Goal: Information Seeking & Learning: Learn about a topic

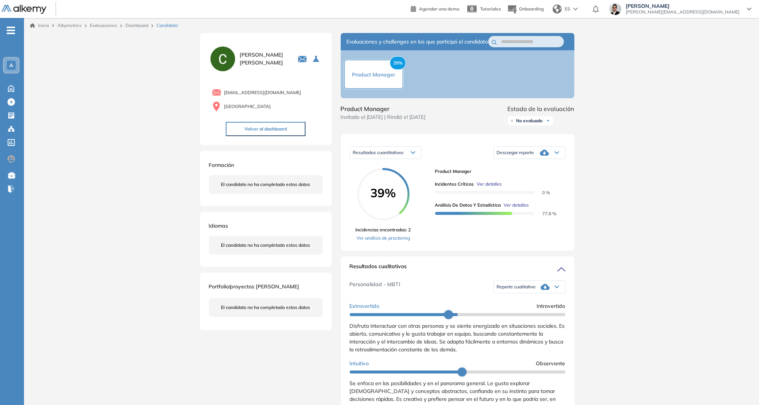
click at [17, 5] on img at bounding box center [23, 9] width 45 height 9
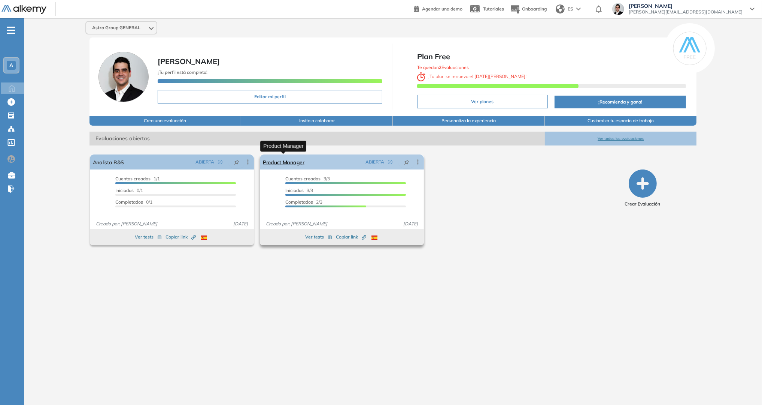
click at [296, 160] on link "Product Manager" at bounding box center [284, 161] width 42 height 15
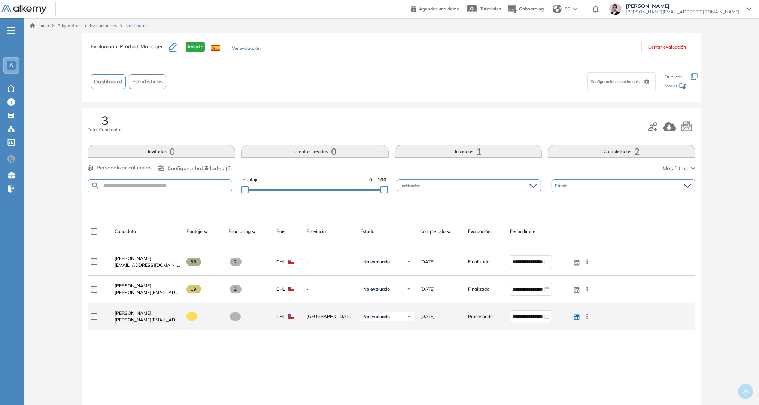
click at [151, 310] on span "Hernan Agustin Silva" at bounding box center [133, 313] width 37 height 6
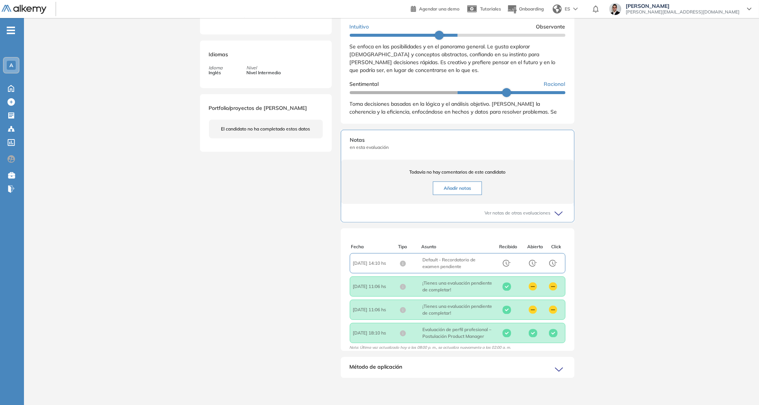
scroll to position [341, 0]
drag, startPoint x: 463, startPoint y: 312, endPoint x: 490, endPoint y: 312, distance: 27.7
click at [490, 312] on div "Fecha : 2025/08/09 11:06 hs Asunto : ¡Tienes una evaluación pendiente de comple…" at bounding box center [458, 309] width 216 height 20
drag, startPoint x: 490, startPoint y: 312, endPoint x: 469, endPoint y: 288, distance: 31.8
click at [469, 288] on span "Asunto : ¡Tienes una evaluación pendiente de completar!" at bounding box center [458, 285] width 70 height 13
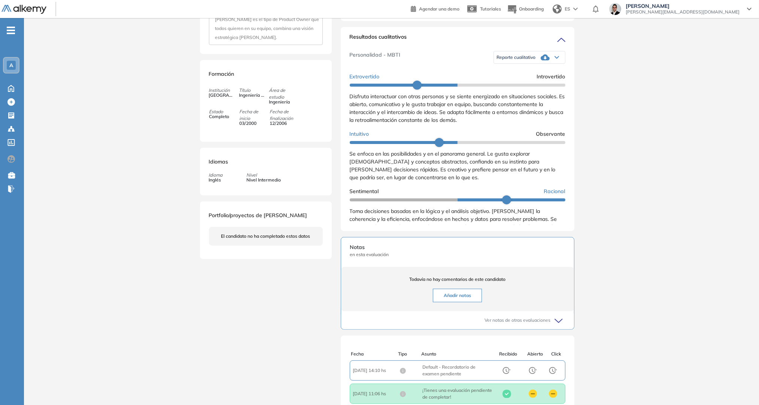
scroll to position [221, 0]
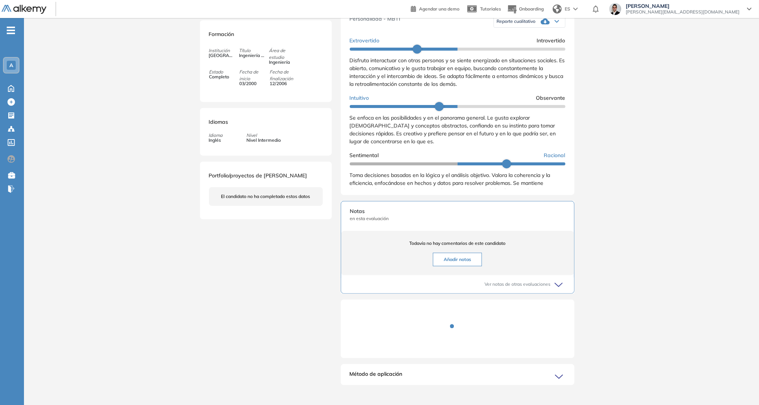
scroll to position [278, 0]
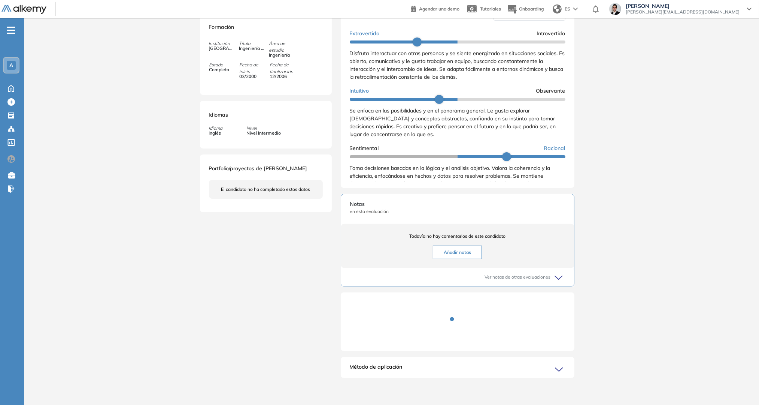
click at [444, 369] on div "Método de aplicación" at bounding box center [458, 370] width 234 height 15
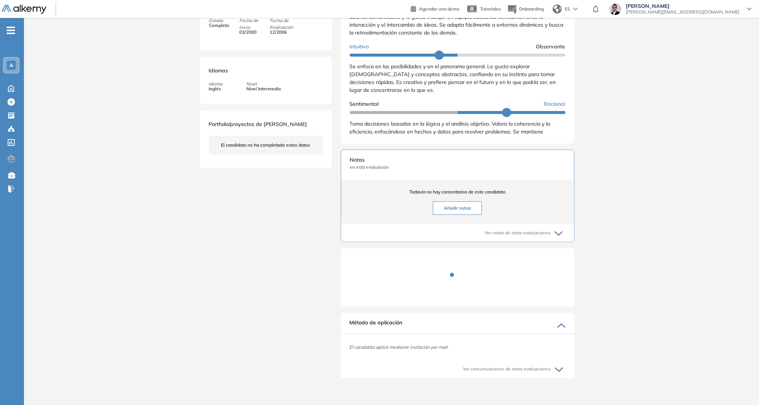
click at [411, 326] on div "Método de aplicación" at bounding box center [458, 325] width 234 height 15
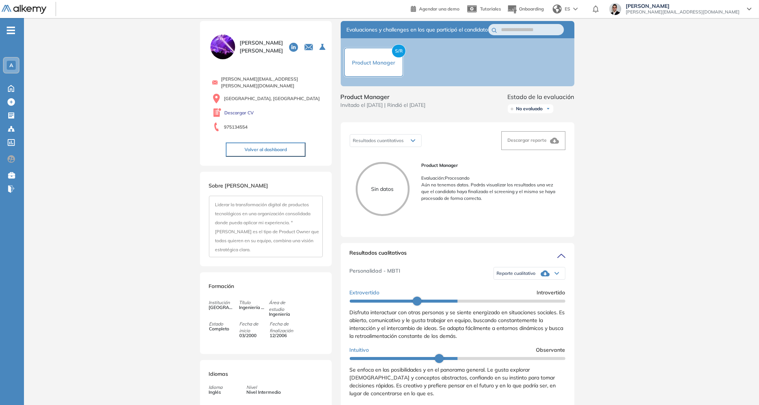
scroll to position [12, 0]
click at [555, 275] on icon at bounding box center [557, 273] width 4 height 3
click at [517, 276] on span "Reporte cualitativo" at bounding box center [516, 274] width 39 height 6
click at [416, 147] on div "Resultados cuantitativos Resultados cuantitativos" at bounding box center [386, 141] width 72 height 13
click at [415, 142] on icon at bounding box center [413, 140] width 4 height 3
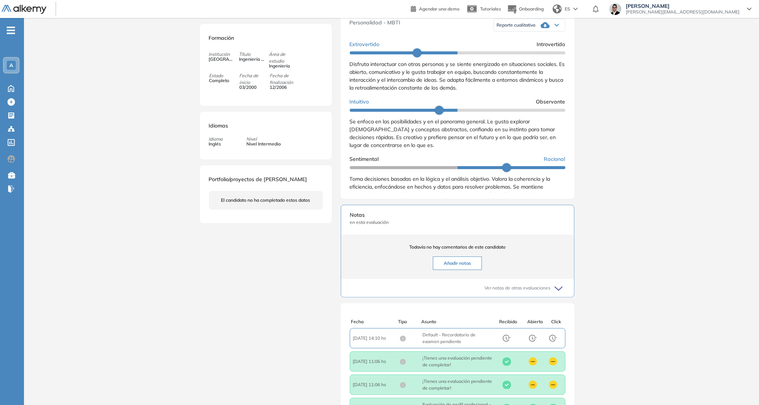
scroll to position [341, 0]
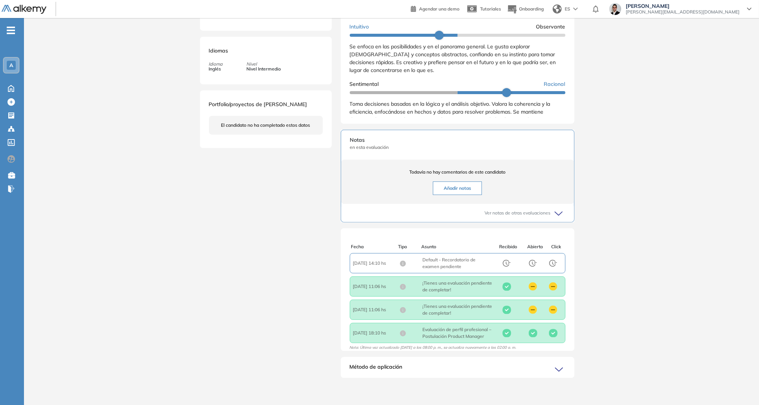
click at [536, 216] on span "Ver notas de otras evaluaciones" at bounding box center [518, 212] width 66 height 7
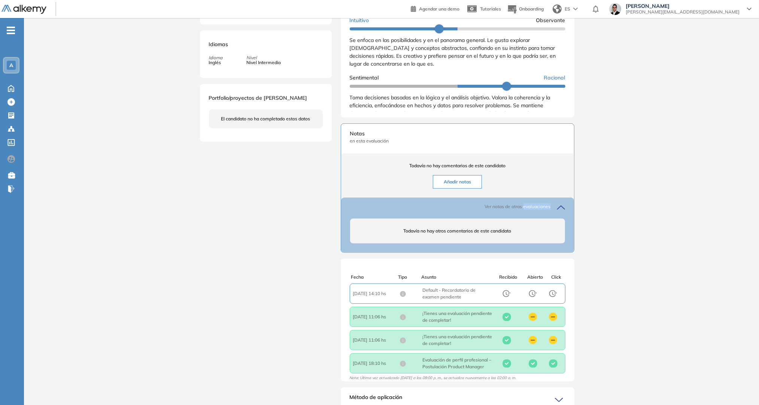
click at [536, 210] on span "Ver notas de otras evaluaciones" at bounding box center [518, 206] width 66 height 7
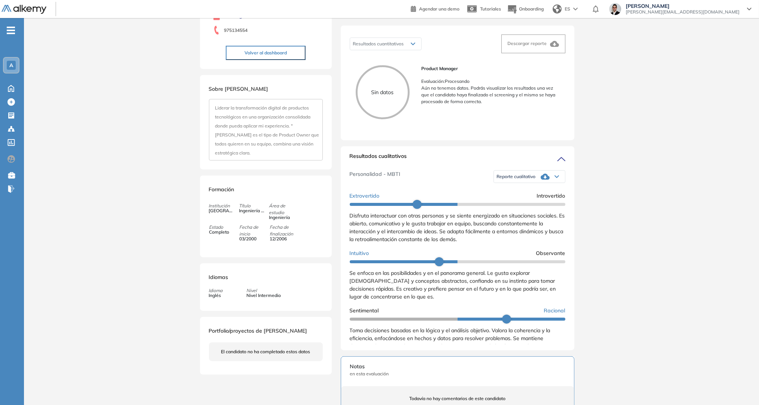
scroll to position [102, 0]
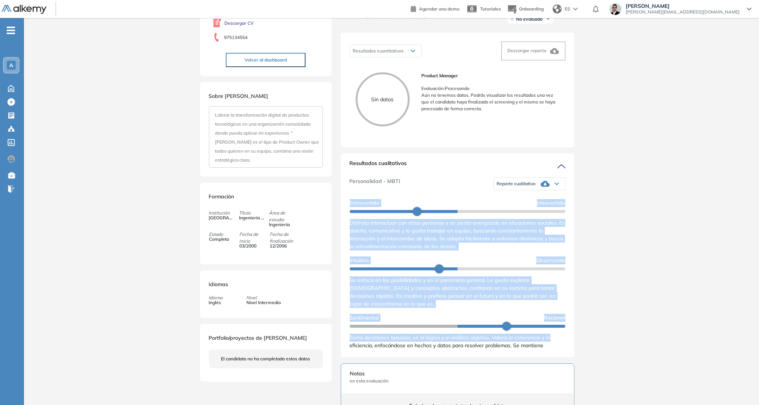
drag, startPoint x: 566, startPoint y: 199, endPoint x: 562, endPoint y: 333, distance: 133.4
click at [560, 334] on div "Resultados cualitativos Personalidad - MBTI Reporte cualitativo Reporte con Afi…" at bounding box center [458, 255] width 234 height 204
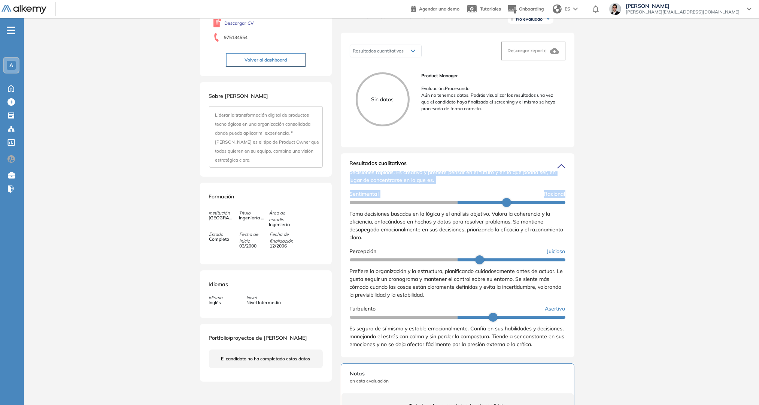
scroll to position [0, 0]
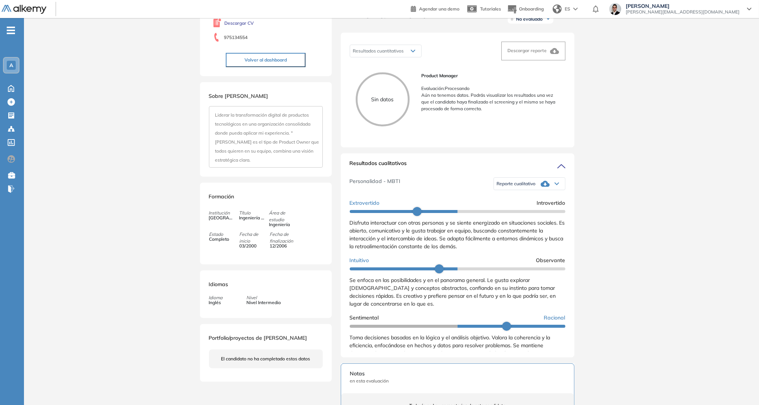
click at [442, 196] on div "Personalidad - MBTI Reporte cualitativo Reporte con Afinidad AI Reporte sin Afi…" at bounding box center [458, 183] width 216 height 25
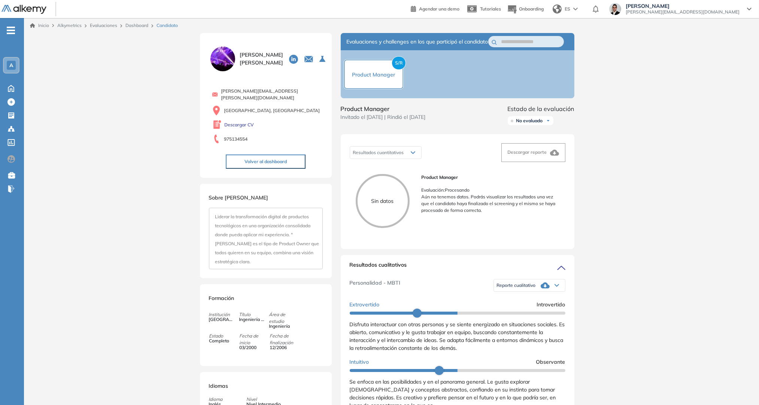
click at [403, 158] on div "Resultados cuantitativos" at bounding box center [385, 152] width 71 height 12
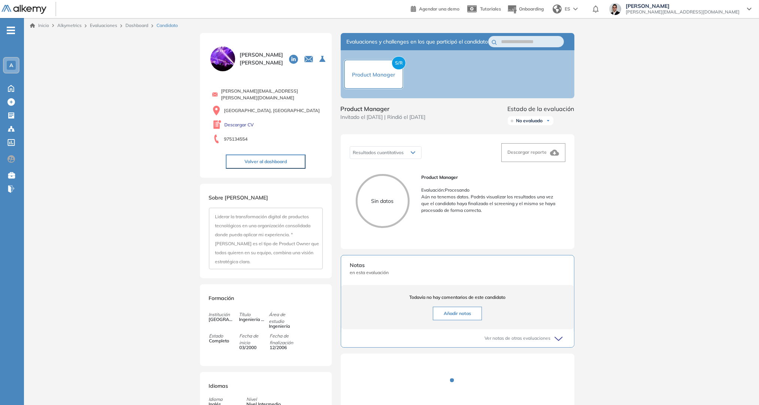
click at [276, 155] on button "Volver al dashboard" at bounding box center [266, 161] width 80 height 14
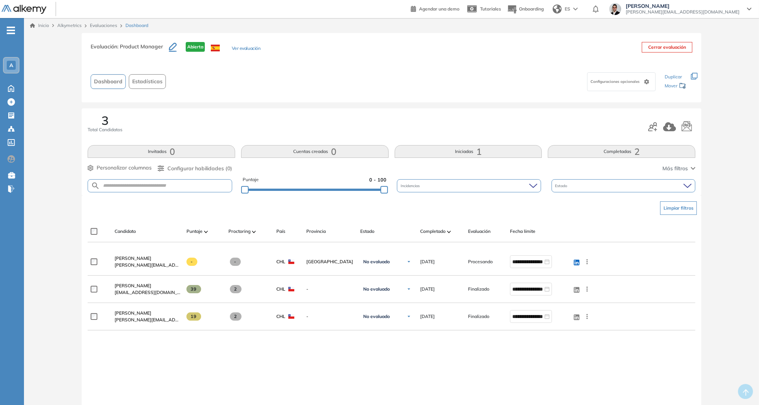
click at [208, 235] on div at bounding box center [206, 231] width 4 height 9
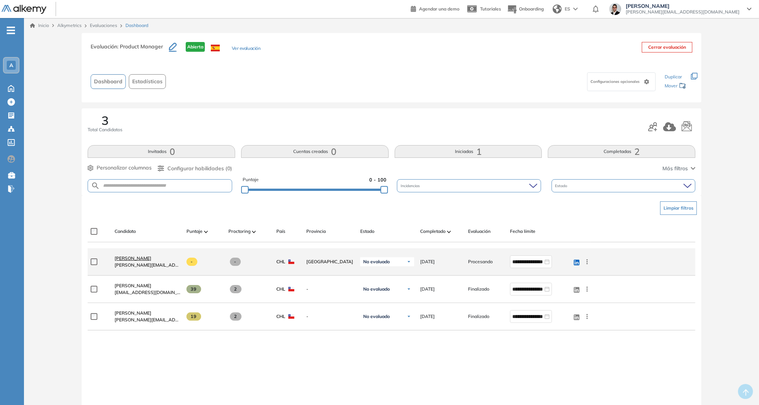
click at [135, 256] on span "Hernan Agustin Silva" at bounding box center [133, 258] width 37 height 6
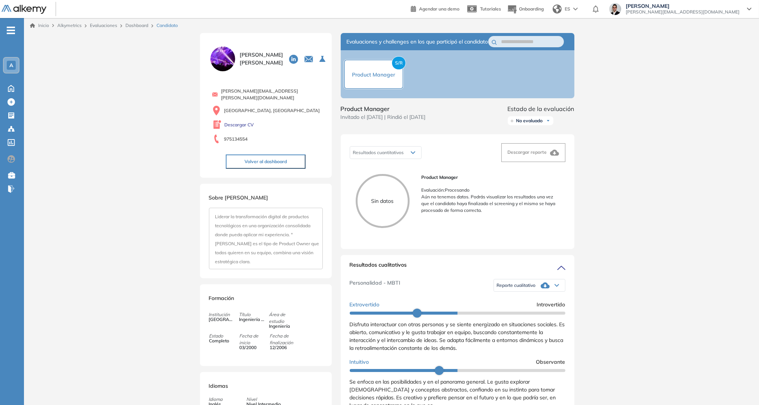
click at [394, 84] on div "S/R Product Manager" at bounding box center [374, 74] width 60 height 30
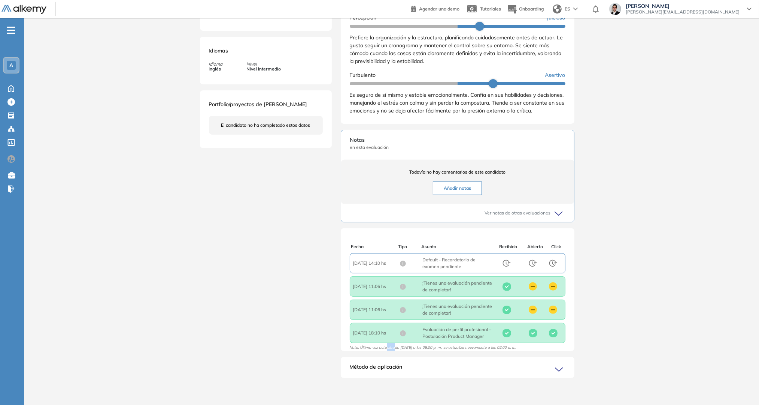
scroll to position [2, 0]
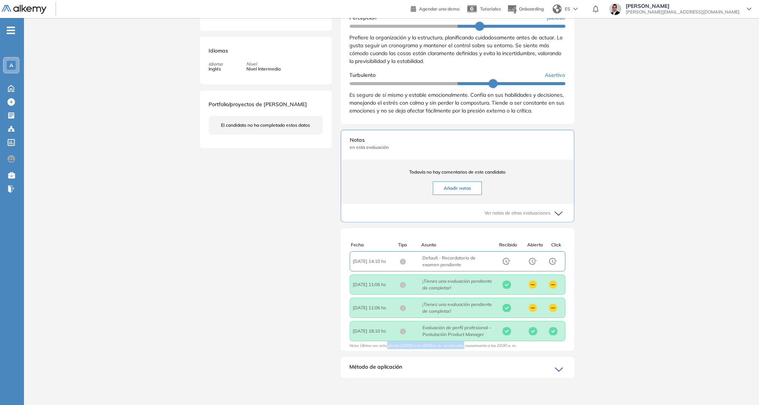
drag, startPoint x: 387, startPoint y: 348, endPoint x: 463, endPoint y: 349, distance: 76.1
click at [463, 349] on span "Nota: Última vez actualizado [DATE] a las 08:00 p. m., se actualiza nuevamente …" at bounding box center [433, 347] width 167 height 8
click at [441, 347] on span "Nota: Última vez actualizado [DATE] a las 08:00 p. m., se actualiza nuevamente …" at bounding box center [433, 347] width 167 height 8
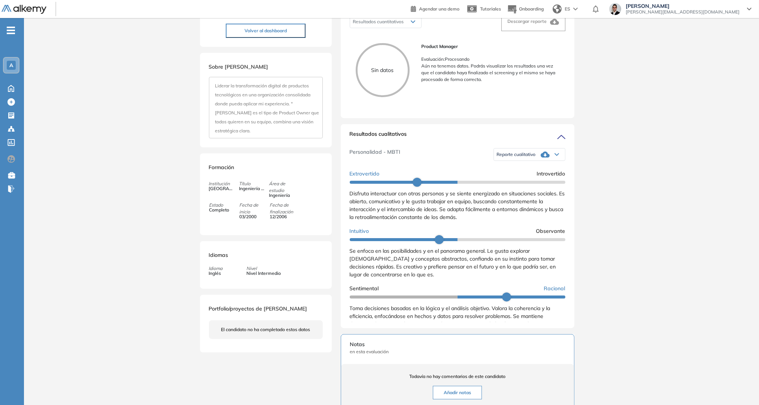
scroll to position [0, 0]
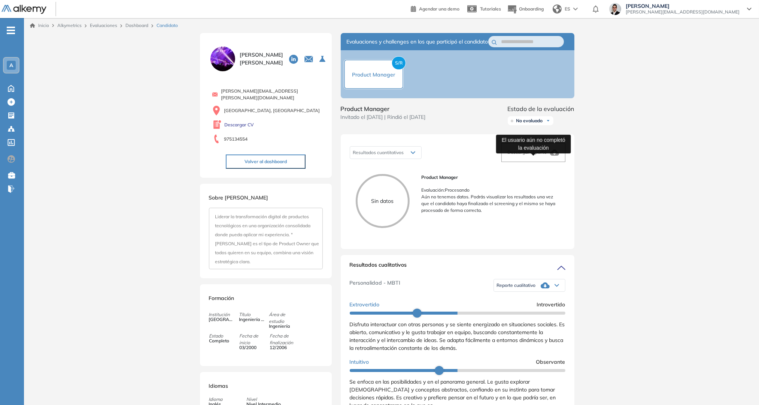
click at [516, 157] on div "Descargar reporte" at bounding box center [533, 152] width 51 height 9
click at [531, 124] on span "No evaluado" at bounding box center [530, 121] width 27 height 6
click at [534, 124] on span "No evaluado" at bounding box center [530, 121] width 27 height 6
click at [384, 75] on div "S/R Product Manager" at bounding box center [373, 74] width 43 height 9
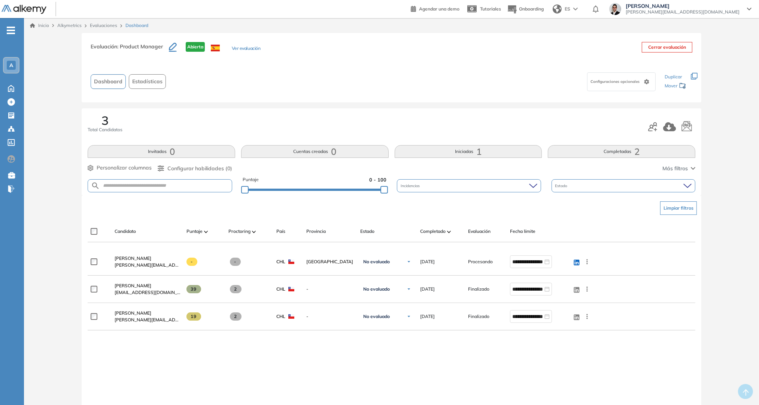
click at [126, 284] on span "Camilo Navarro" at bounding box center [133, 285] width 37 height 6
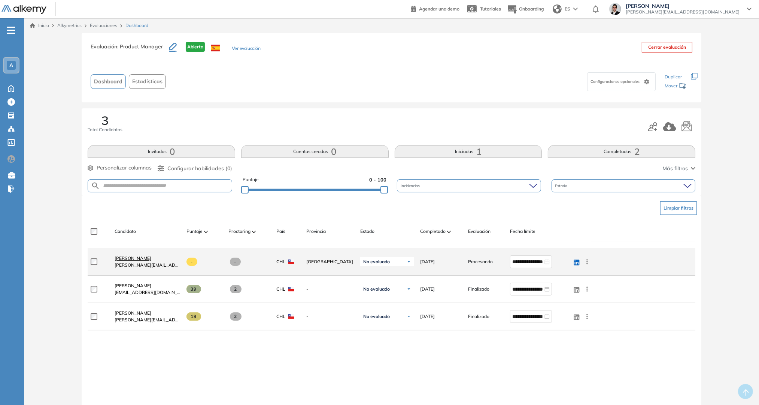
click at [143, 257] on span "Hernan Agustin Silva" at bounding box center [133, 258] width 37 height 6
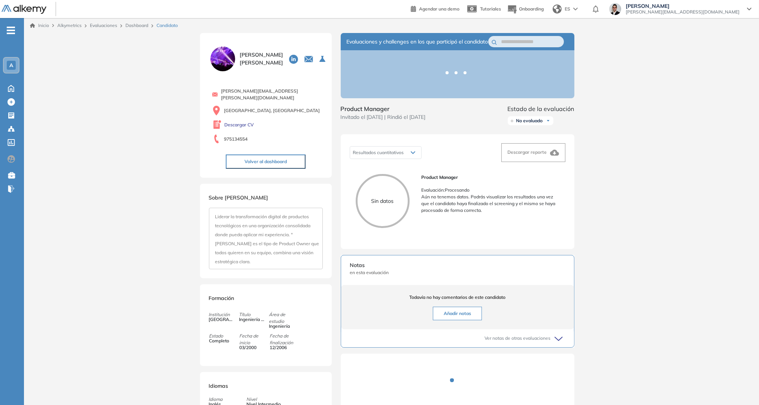
click at [407, 158] on div "Resultados cuantitativos" at bounding box center [385, 152] width 71 height 12
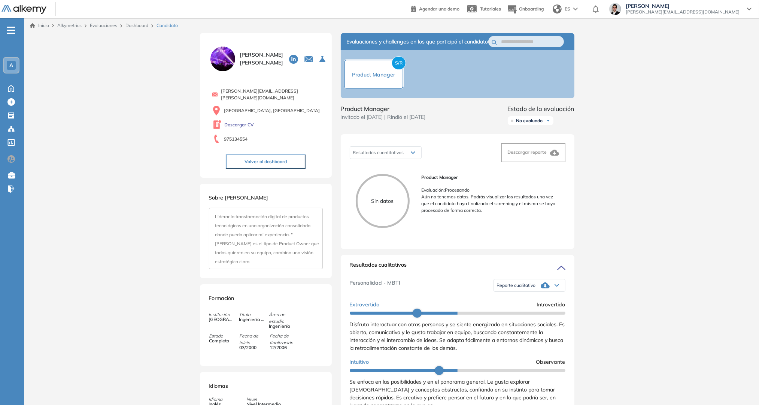
click at [408, 158] on div "Resultados cuantitativos" at bounding box center [385, 152] width 71 height 12
click at [421, 158] on div "Resultados cuantitativos" at bounding box center [385, 152] width 71 height 12
click at [632, 267] on div "Inicio Alkymetrics Evaluaciones Dashboard Candidato Duración : 00:00:00 Cantida…" at bounding box center [391, 347] width 735 height 658
click at [649, 96] on div "Inicio Alkymetrics Evaluaciones Dashboard Candidato Duración : 00:00:00 Cantida…" at bounding box center [391, 379] width 735 height 722
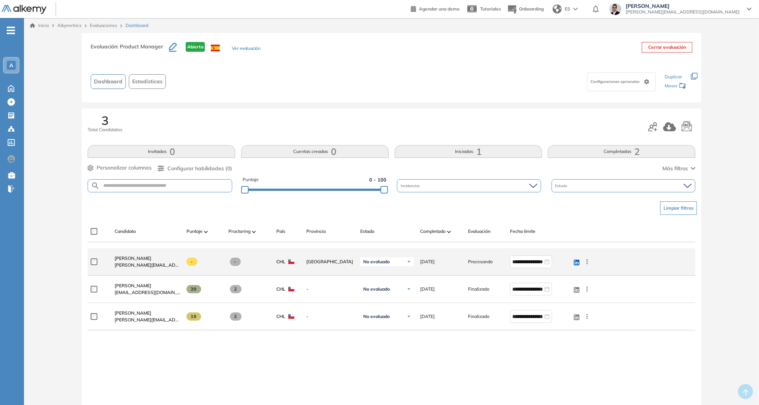
click at [589, 261] on icon at bounding box center [587, 261] width 7 height 7
click at [561, 290] on span "Enviar email" at bounding box center [560, 290] width 30 height 7
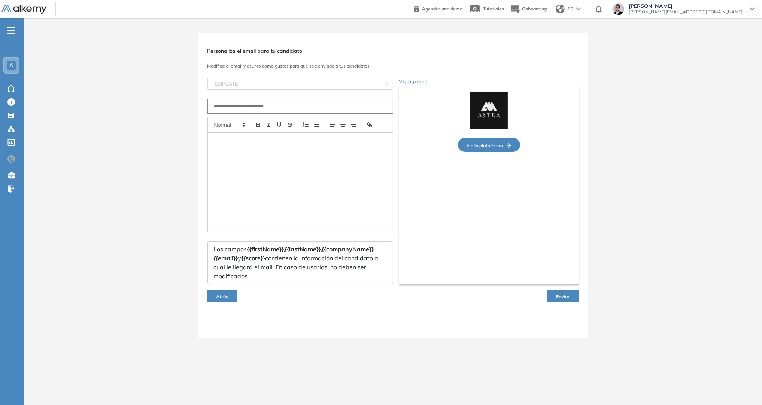
click at [224, 294] on span "Atrás" at bounding box center [223, 296] width 12 height 6
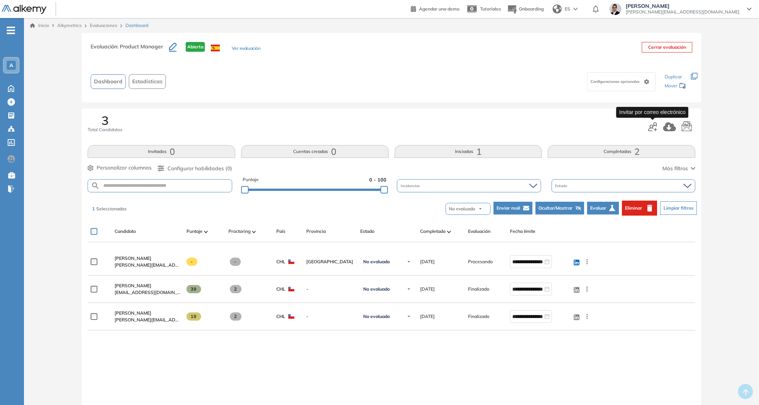
click at [656, 128] on icon "button" at bounding box center [653, 126] width 9 height 9
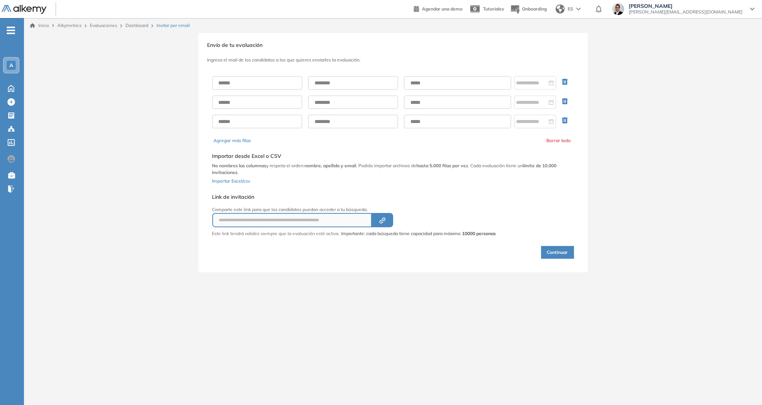
click at [375, 220] on button "Created by potrace 1.16, written by Peter Selinger 2001-2019" at bounding box center [382, 220] width 21 height 14
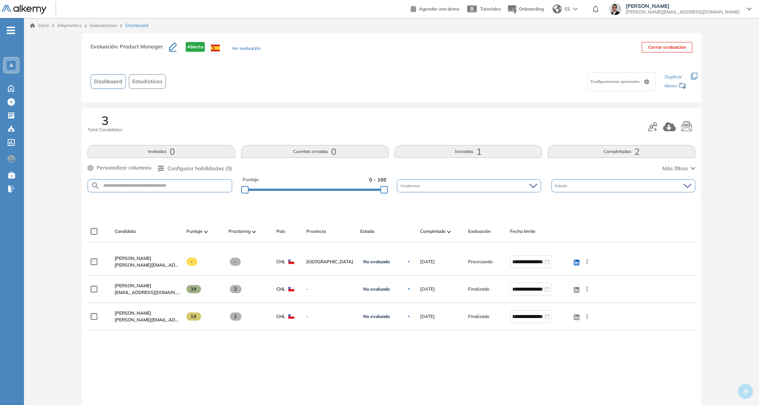
scroll to position [72, 0]
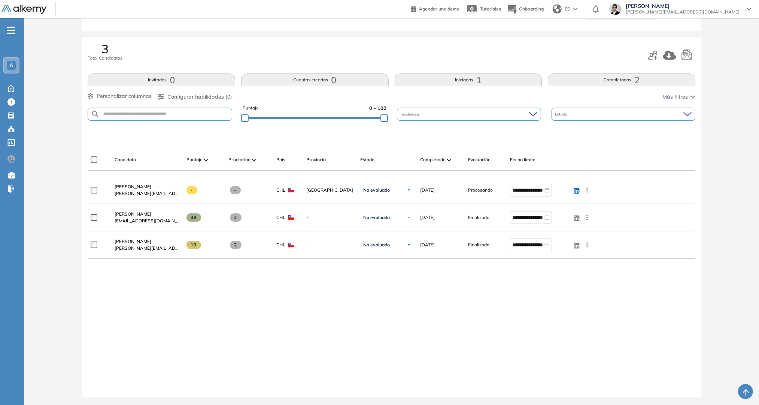
click at [10, 69] on div "A" at bounding box center [11, 65] width 9 height 9
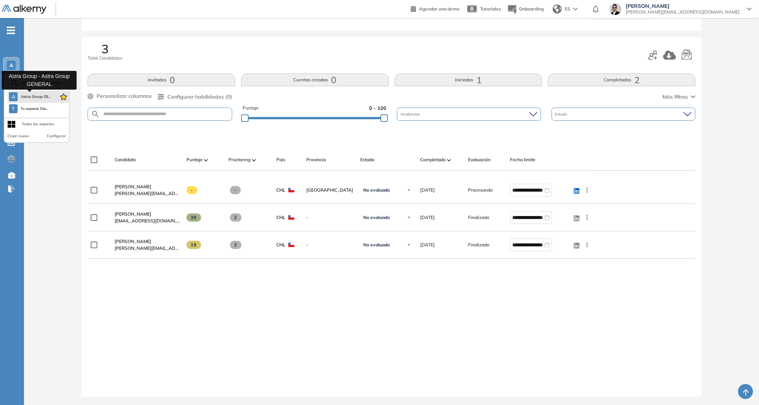
click at [34, 99] on span "Astra Group GE..." at bounding box center [36, 97] width 30 height 6
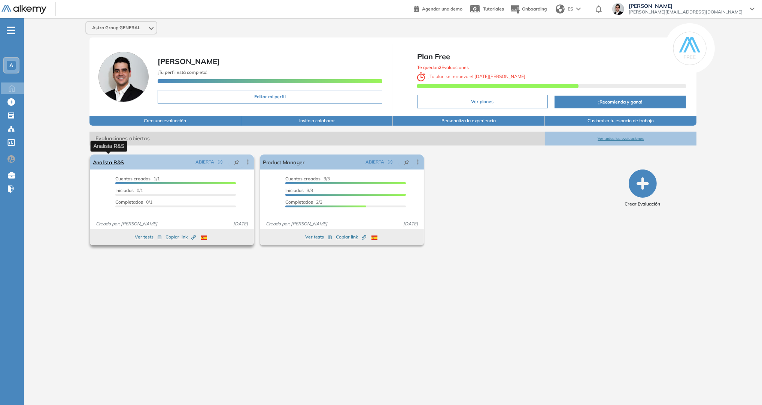
click at [118, 158] on link "Analista R&S" at bounding box center [108, 161] width 31 height 15
click at [142, 236] on button "Ver tests" at bounding box center [148, 236] width 27 height 9
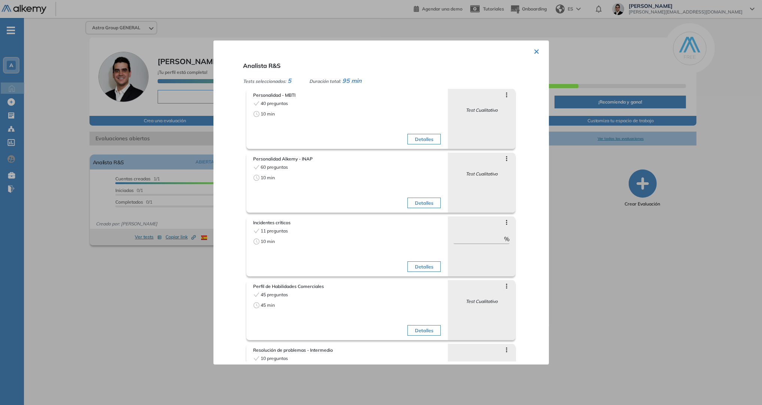
click at [536, 50] on button "×" at bounding box center [537, 50] width 6 height 15
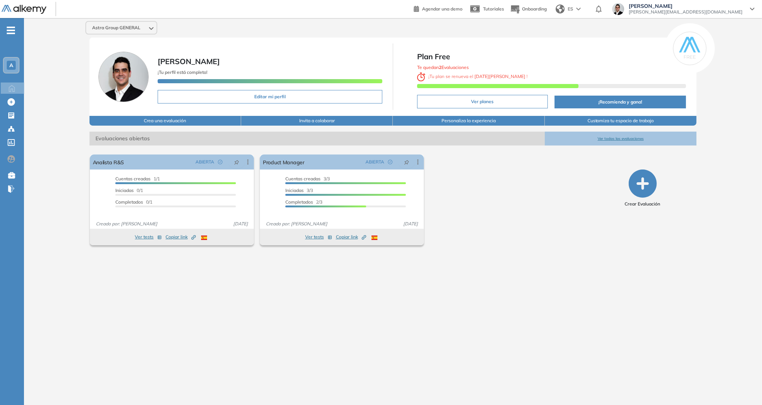
drag, startPoint x: 417, startPoint y: 67, endPoint x: 475, endPoint y: 69, distance: 58.1
click at [475, 69] on div "Te quedan 2 Evaluaciones ¡ Tu plan se renueva el 12 de agosto !" at bounding box center [551, 76] width 269 height 29
drag, startPoint x: 475, startPoint y: 69, endPoint x: 529, endPoint y: 73, distance: 53.8
click at [529, 73] on div "Te quedan 2 Evaluaciones ¡ Tu plan se renueva el 12 de agosto !" at bounding box center [551, 76] width 269 height 29
click at [456, 66] on span "Te quedan 2 Evaluaciones" at bounding box center [443, 67] width 52 height 6
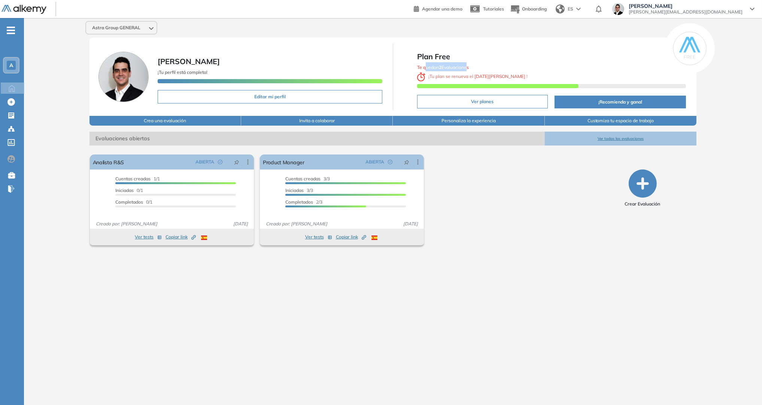
drag, startPoint x: 456, startPoint y: 66, endPoint x: 468, endPoint y: 64, distance: 11.7
click at [468, 64] on div "Te quedan 2 Evaluaciones ¡ Tu plan se renueva el 12 de agosto !" at bounding box center [551, 76] width 269 height 29
drag, startPoint x: 468, startPoint y: 64, endPoint x: 519, endPoint y: 72, distance: 51.9
click at [513, 70] on div "Te quedan 2 Evaluaciones ¡ Tu plan se renueva el 12 de agosto !" at bounding box center [551, 76] width 269 height 29
click at [629, 138] on button "Ver todas las evaluaciones" at bounding box center [621, 139] width 152 height 14
